Goal: Find specific page/section: Find specific page/section

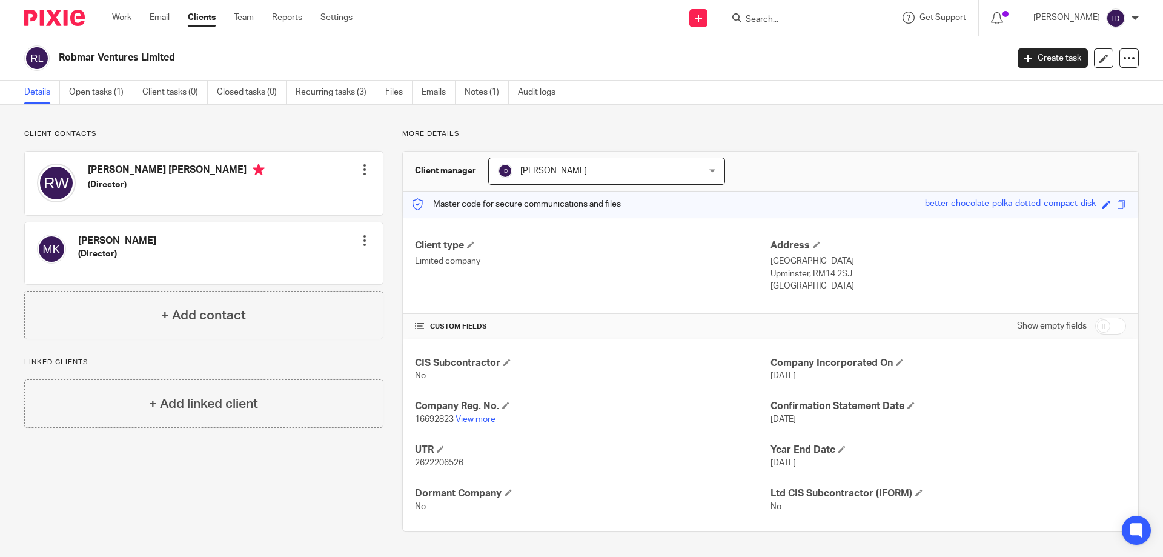
click at [788, 16] on input "Search" at bounding box center [799, 20] width 109 height 11
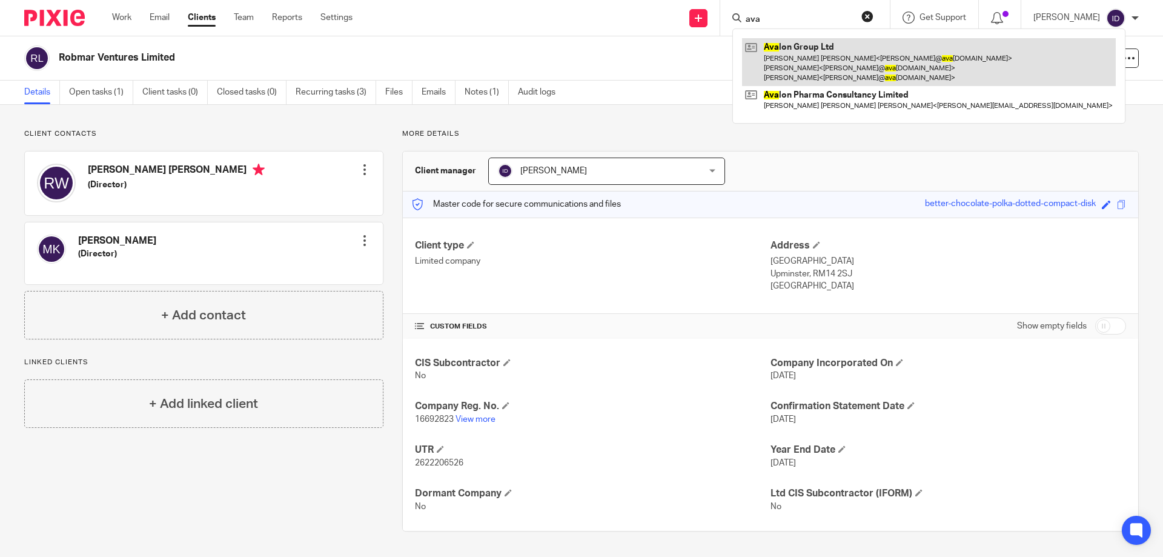
type input "ava"
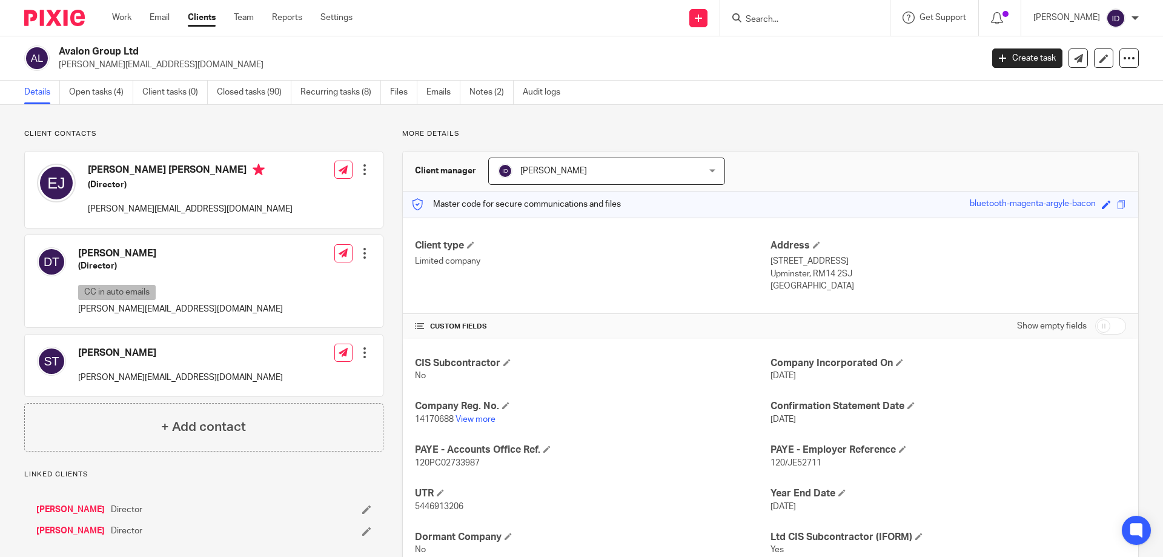
click at [791, 18] on input "Search" at bounding box center [799, 20] width 109 height 11
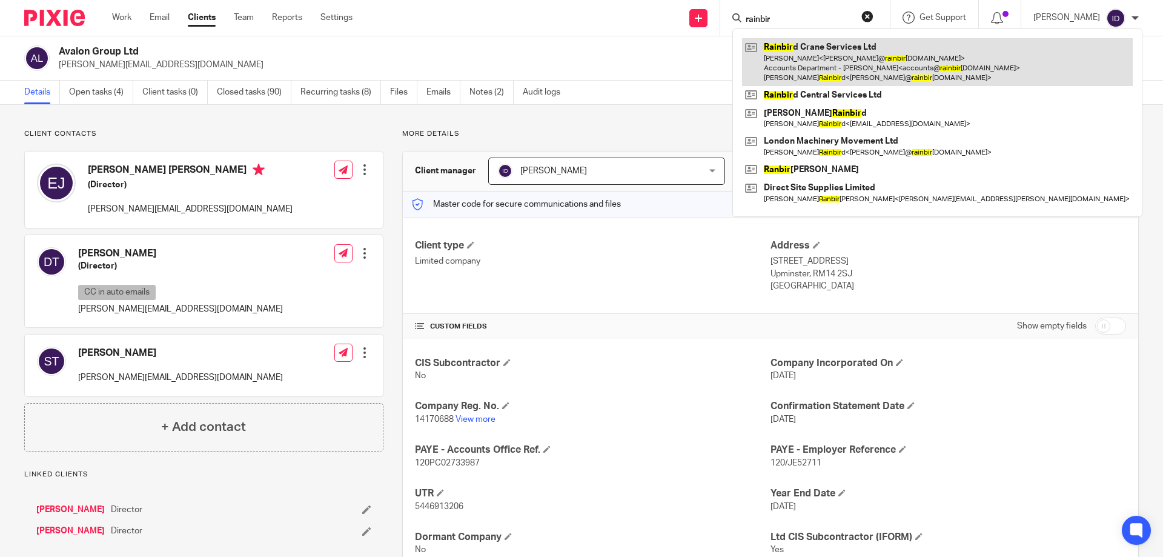
type input "rainbir"
click at [806, 43] on link at bounding box center [937, 62] width 391 height 48
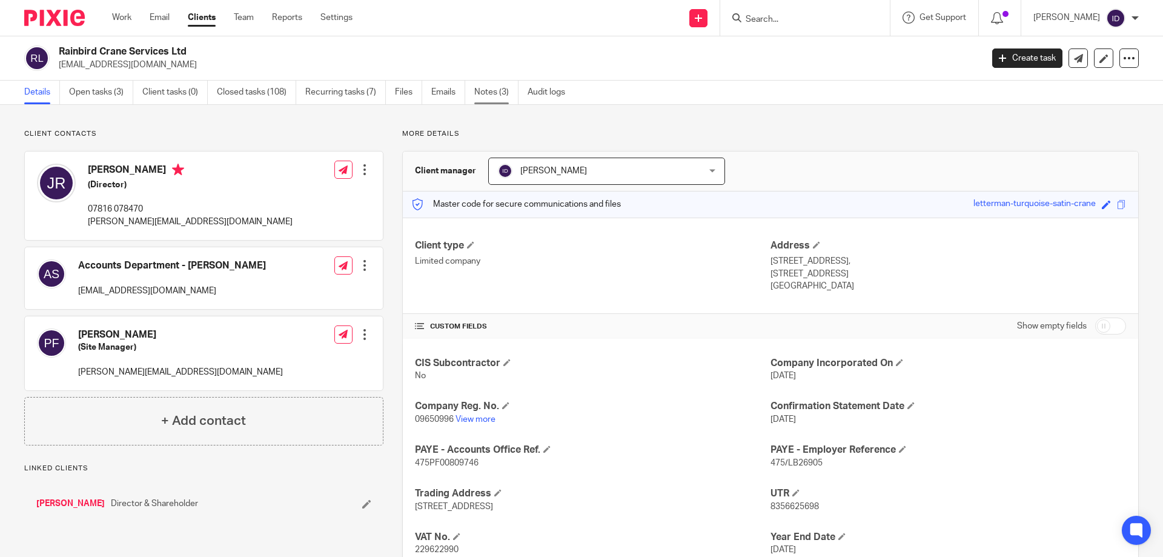
click at [500, 91] on link "Notes (3)" at bounding box center [496, 93] width 44 height 24
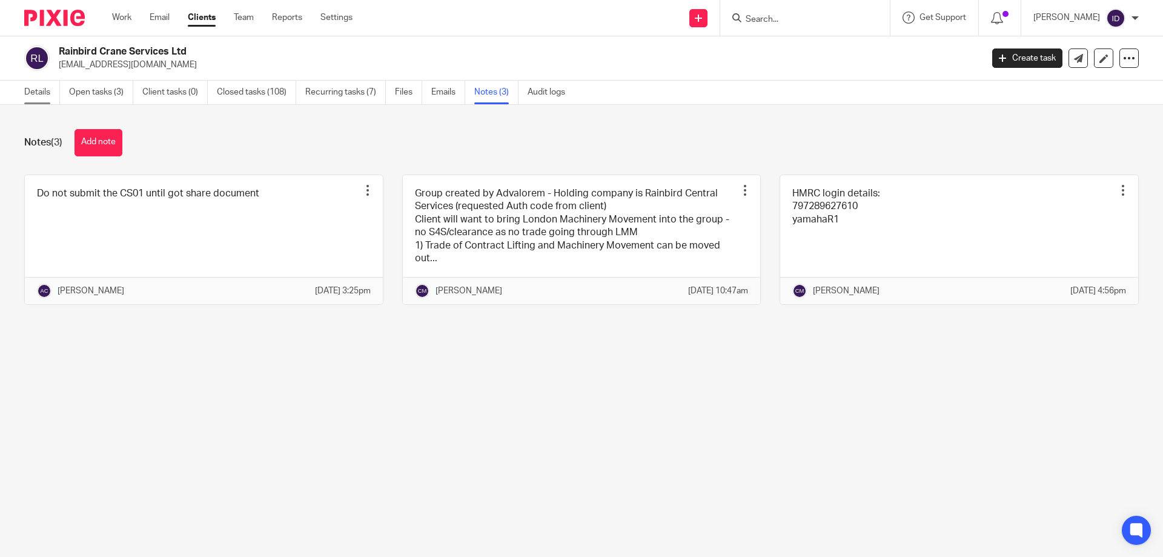
click at [41, 94] on link "Details" at bounding box center [42, 93] width 36 height 24
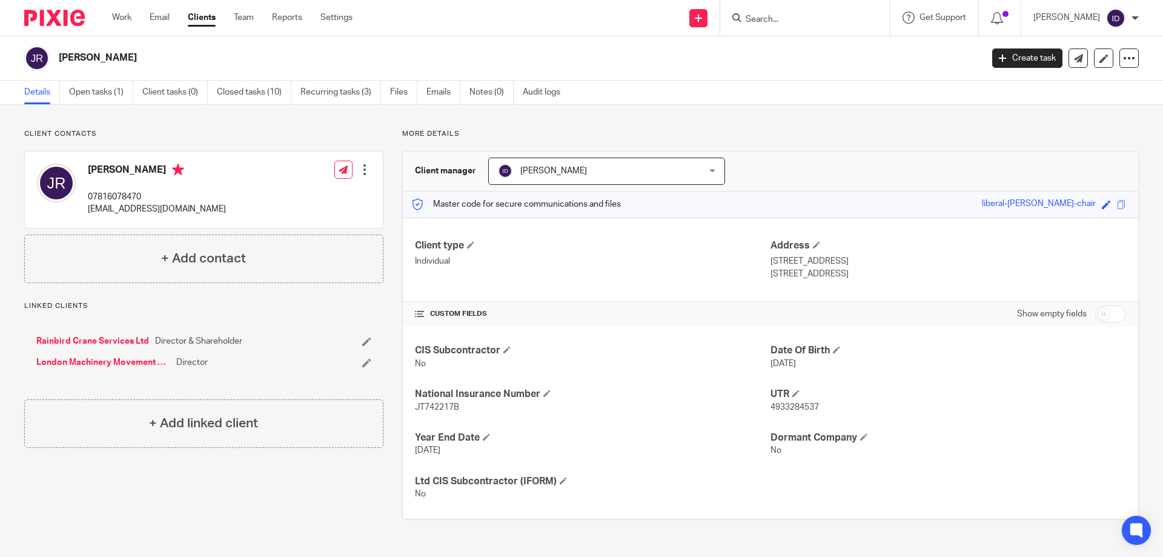
click at [783, 7] on div at bounding box center [805, 18] width 170 height 36
click at [783, 21] on input "Search" at bounding box center [799, 20] width 109 height 11
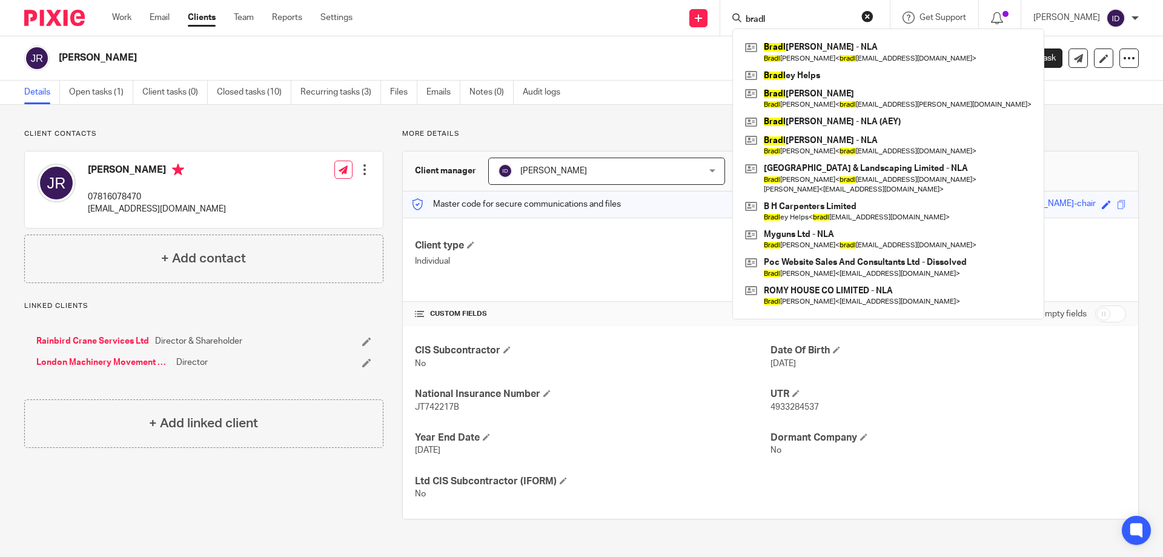
drag, startPoint x: 793, startPoint y: 16, endPoint x: 761, endPoint y: 18, distance: 32.2
click at [761, 18] on div "bradl" at bounding box center [803, 17] width 141 height 15
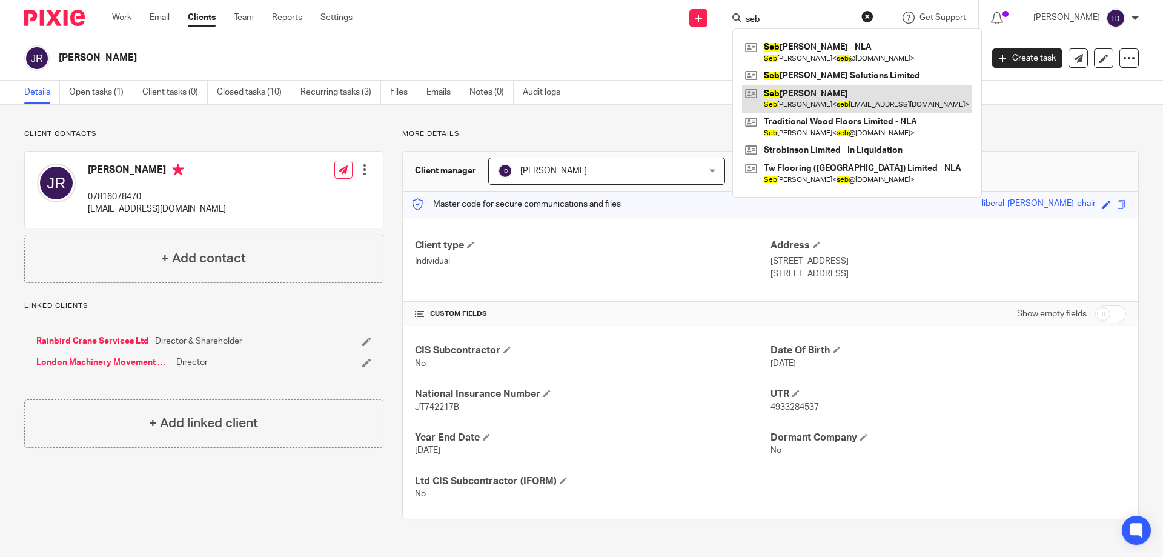
type input "seb"
click at [805, 96] on link at bounding box center [857, 99] width 230 height 28
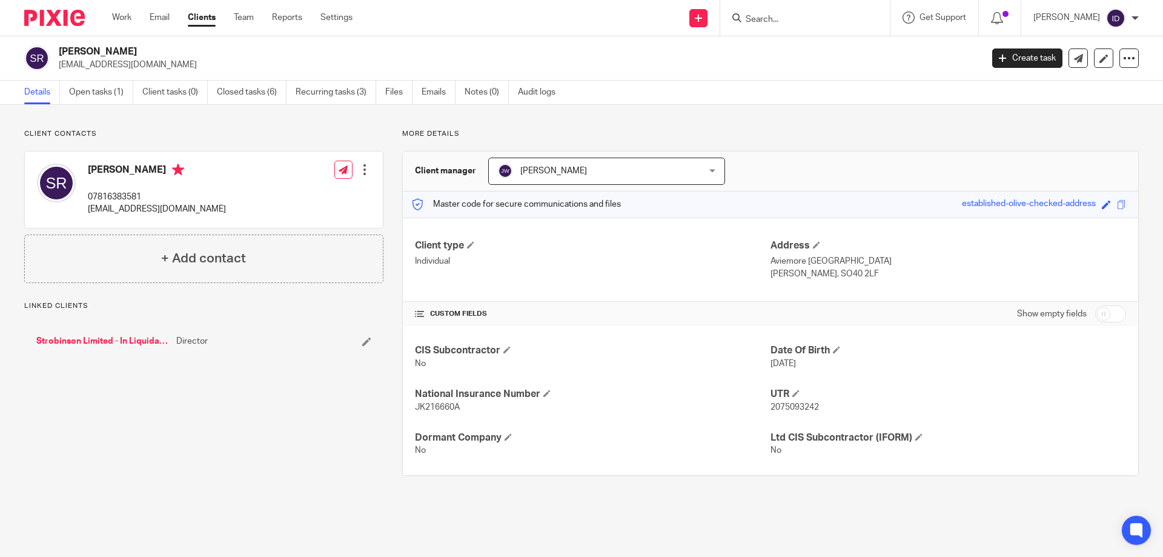
click at [66, 337] on link "Strobinson Limited - In Liquidation" at bounding box center [103, 341] width 134 height 12
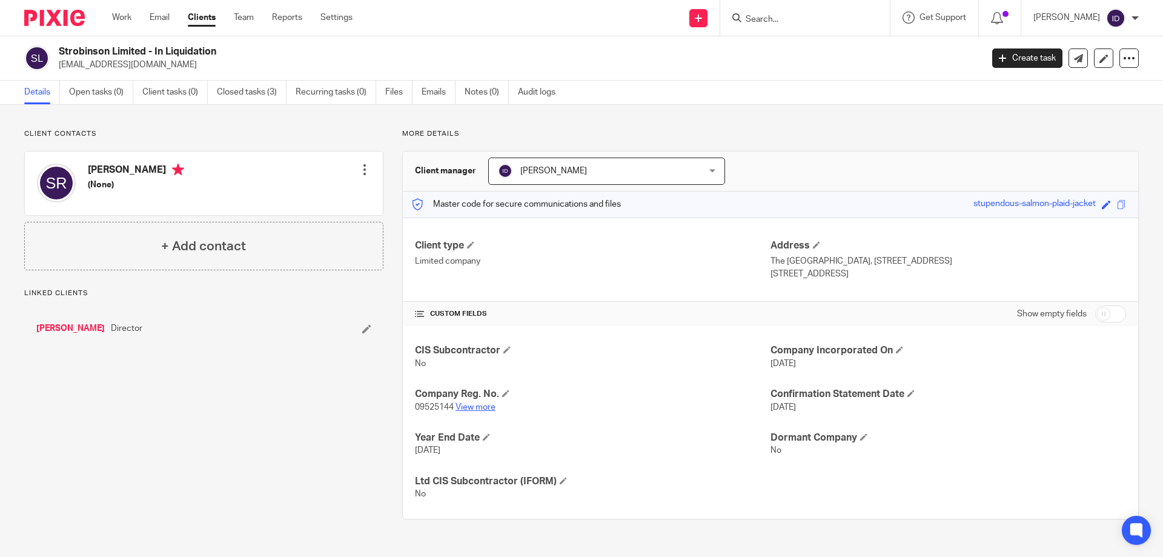
click at [474, 408] on link "View more" at bounding box center [476, 407] width 40 height 8
click at [98, 325] on link "[PERSON_NAME]" at bounding box center [70, 328] width 68 height 12
